Goal: Navigation & Orientation: Find specific page/section

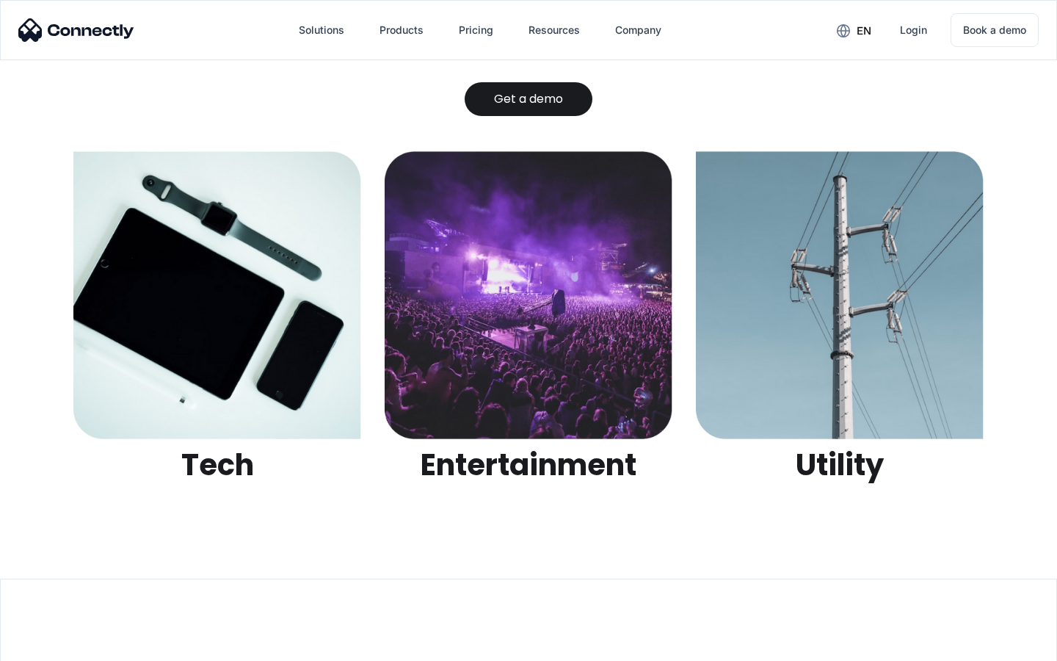
scroll to position [4632, 0]
